Goal: Information Seeking & Learning: Learn about a topic

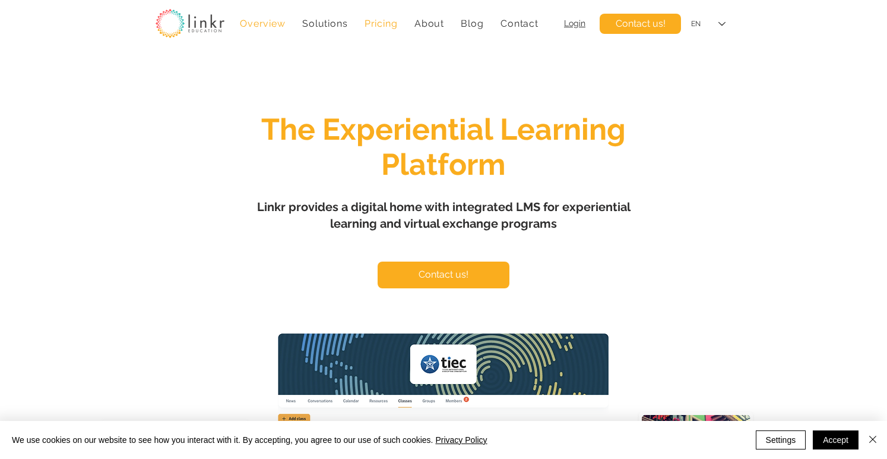
click at [383, 23] on span "Pricing" at bounding box center [381, 23] width 33 height 11
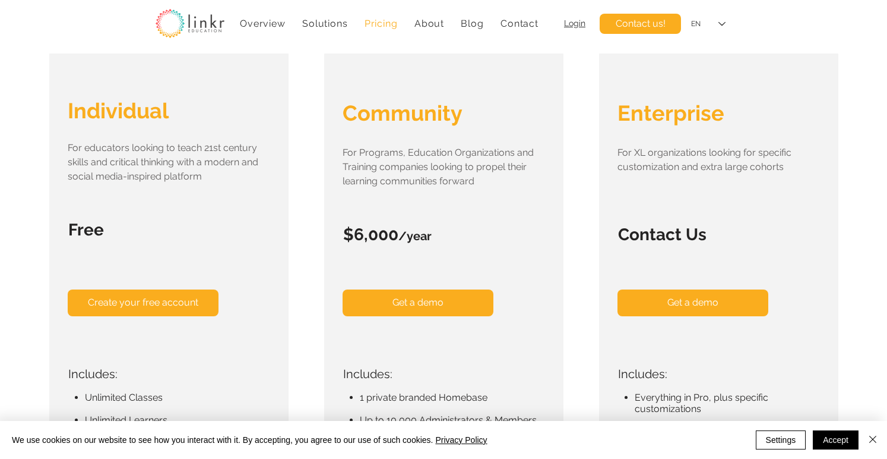
scroll to position [143, 0]
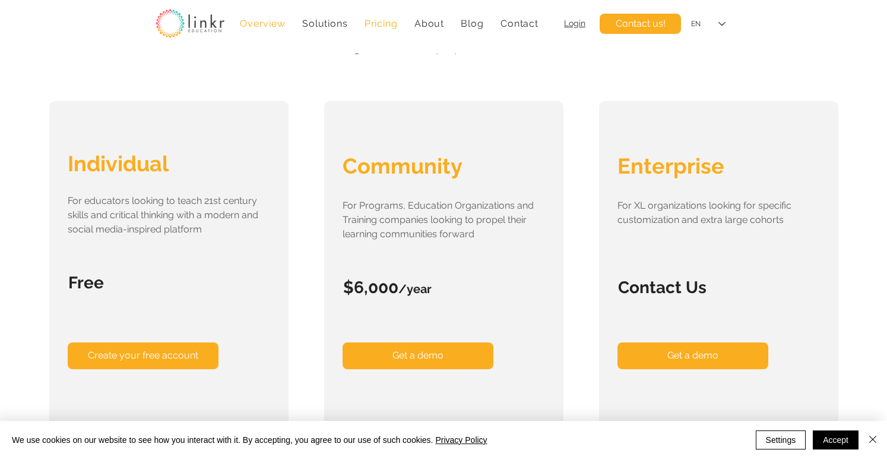
click at [262, 27] on span "Overview" at bounding box center [262, 23] width 45 height 11
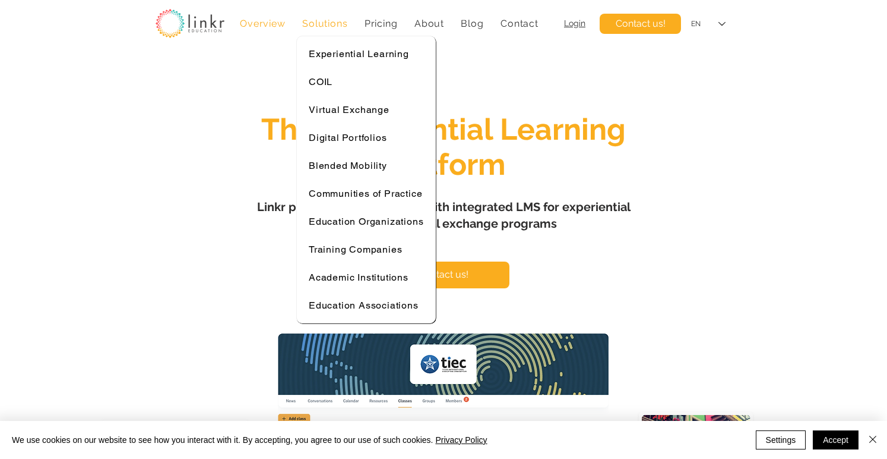
click at [330, 24] on span "Solutions" at bounding box center [324, 23] width 45 height 11
click at [339, 222] on span "Education Organizations" at bounding box center [366, 221] width 115 height 11
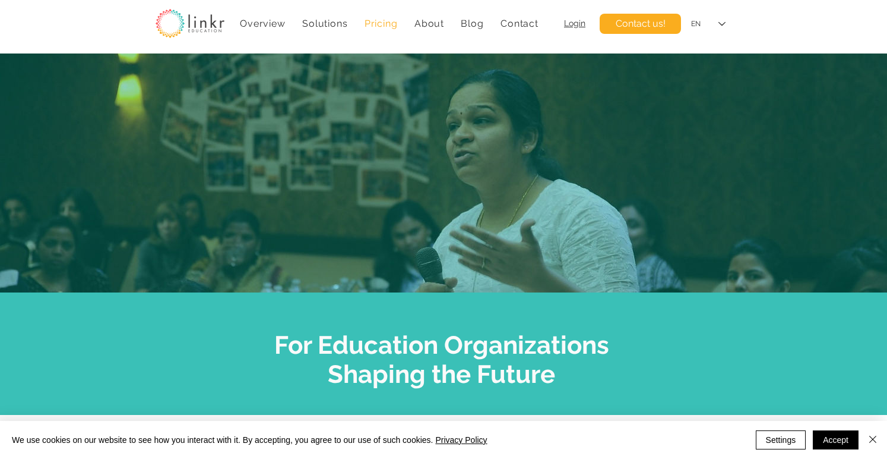
click at [372, 20] on span "Pricing" at bounding box center [381, 23] width 33 height 11
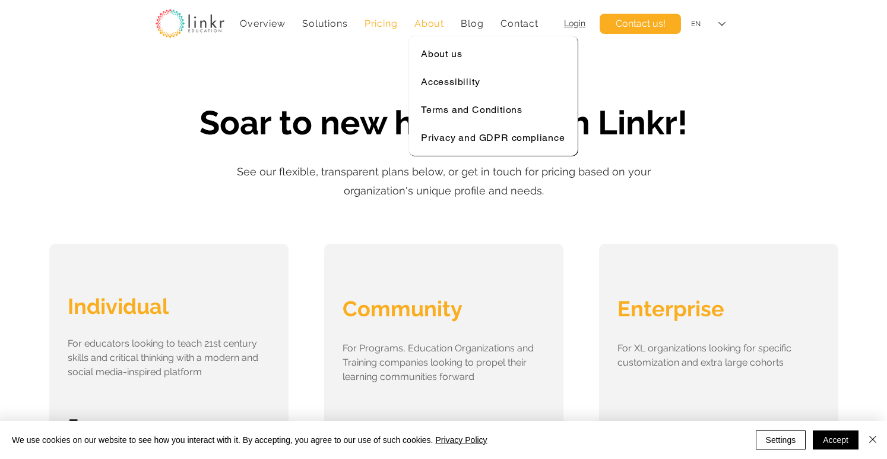
click at [425, 25] on span "About" at bounding box center [430, 23] width 30 height 11
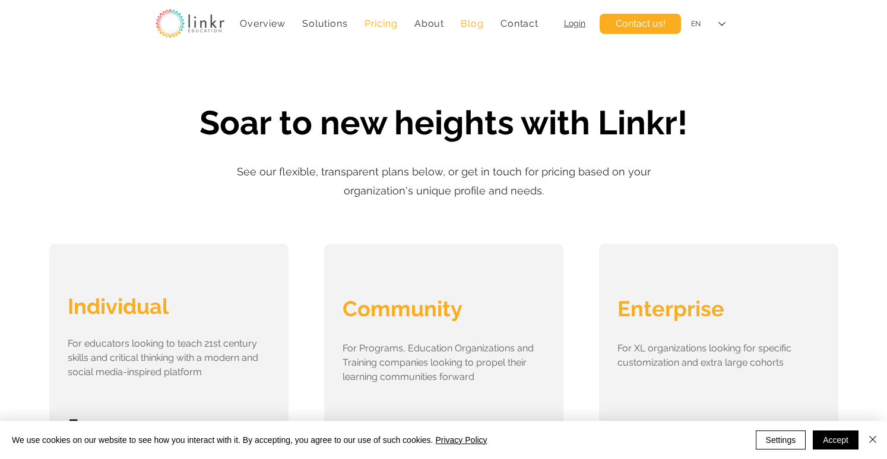
click at [466, 24] on span "Blog" at bounding box center [472, 23] width 23 height 11
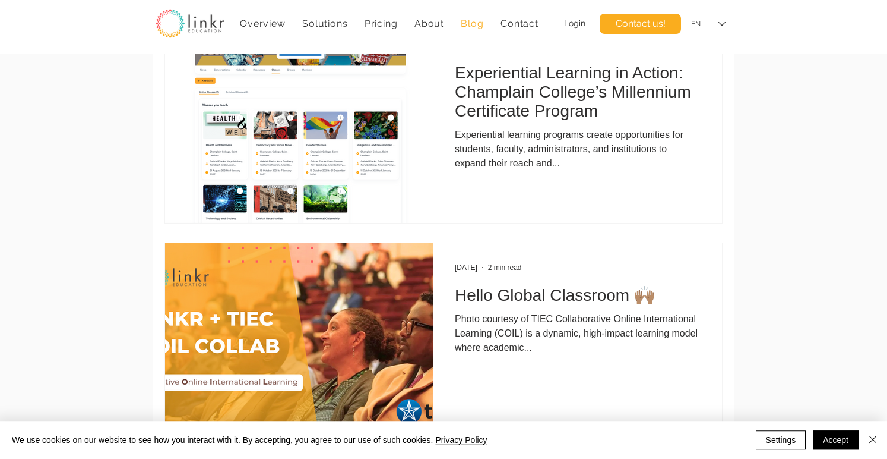
scroll to position [95, 0]
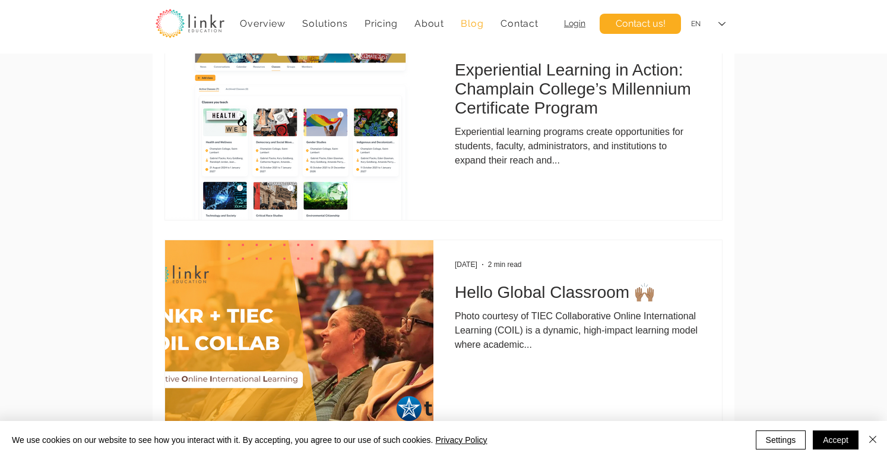
click at [364, 126] on img "Blog feed" at bounding box center [300, 119] width 270 height 203
